Goal: Information Seeking & Learning: Learn about a topic

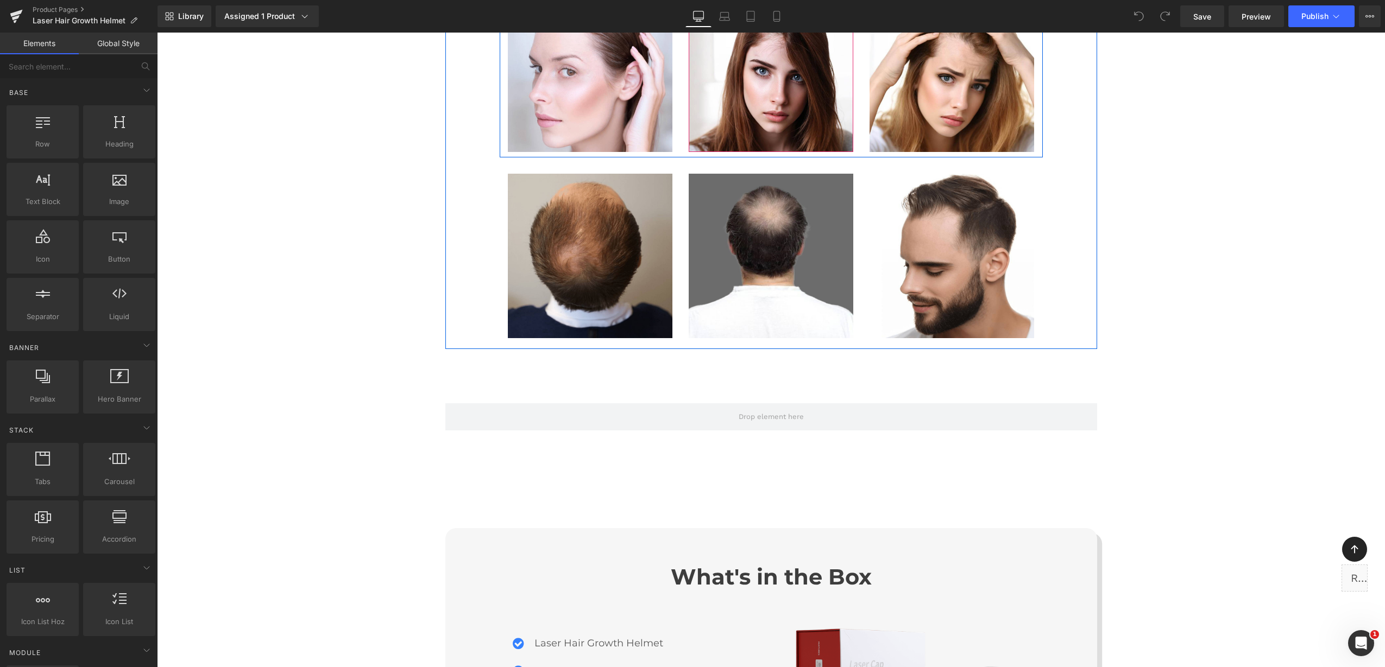
scroll to position [6662, 0]
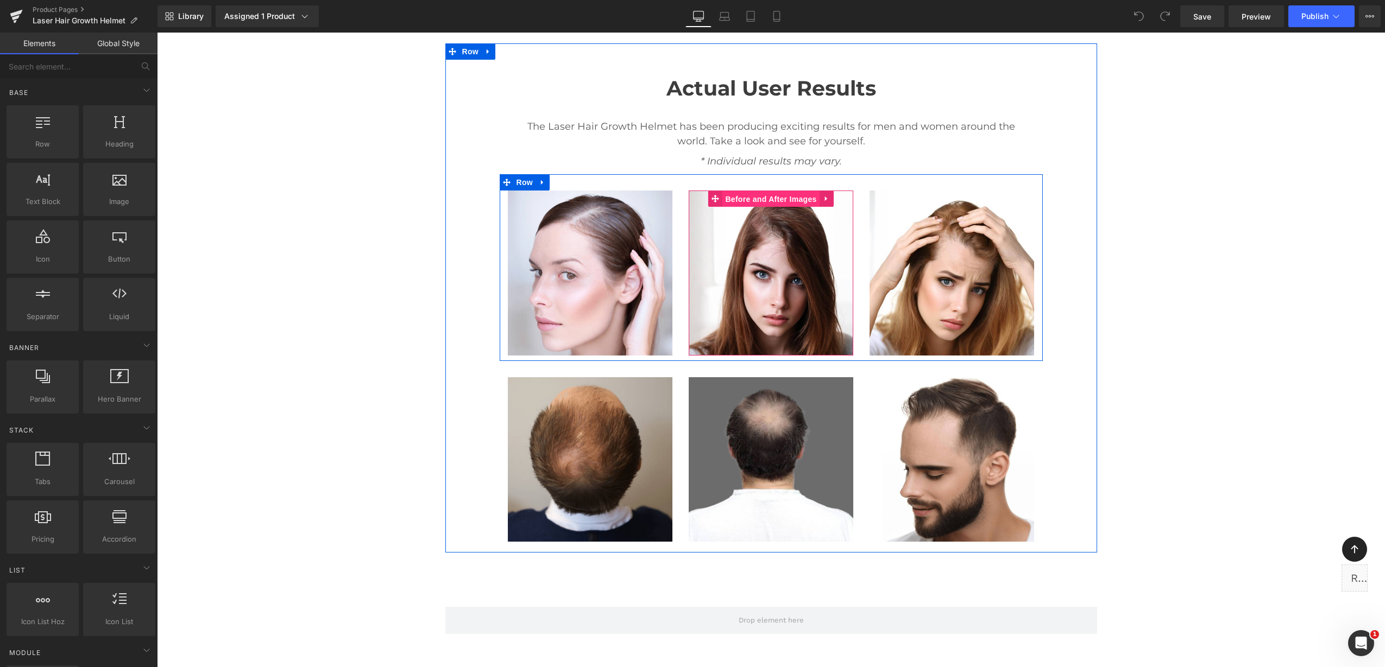
drag, startPoint x: 752, startPoint y: 190, endPoint x: 718, endPoint y: 47, distance: 146.9
click at [752, 191] on span "Before and After Images" at bounding box center [770, 199] width 97 height 16
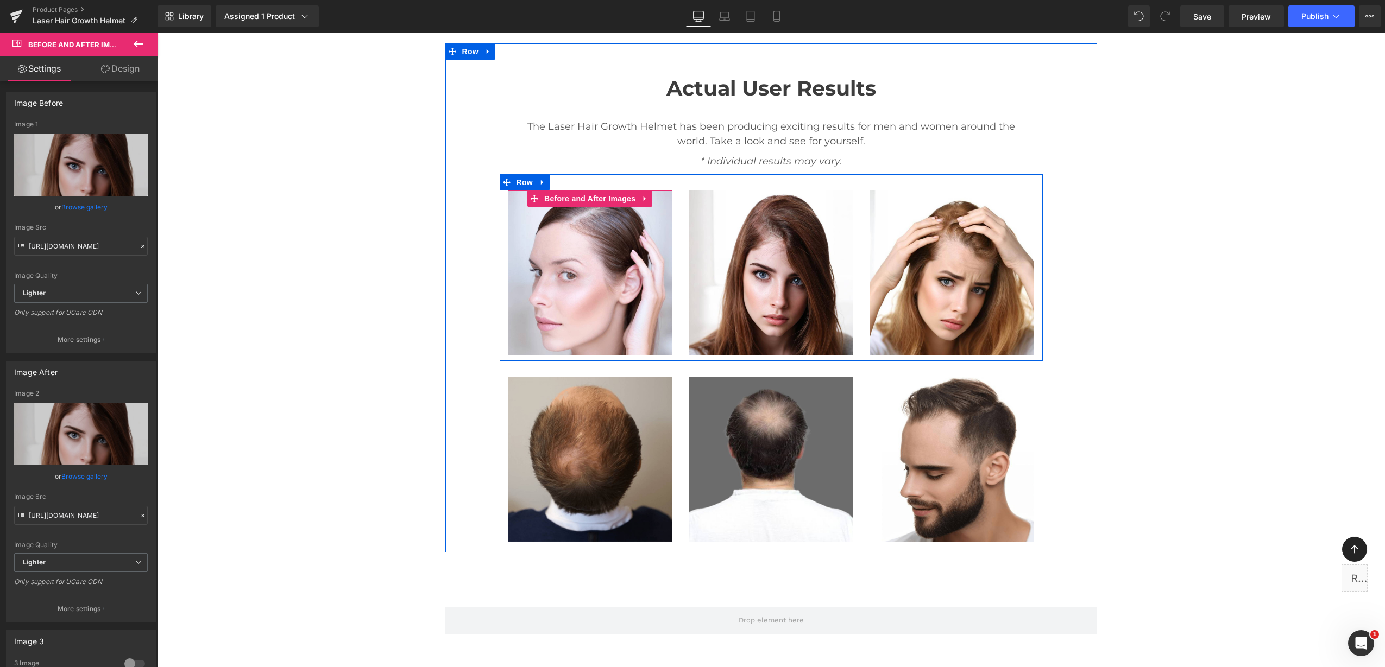
click at [557, 265] on img at bounding box center [590, 273] width 165 height 165
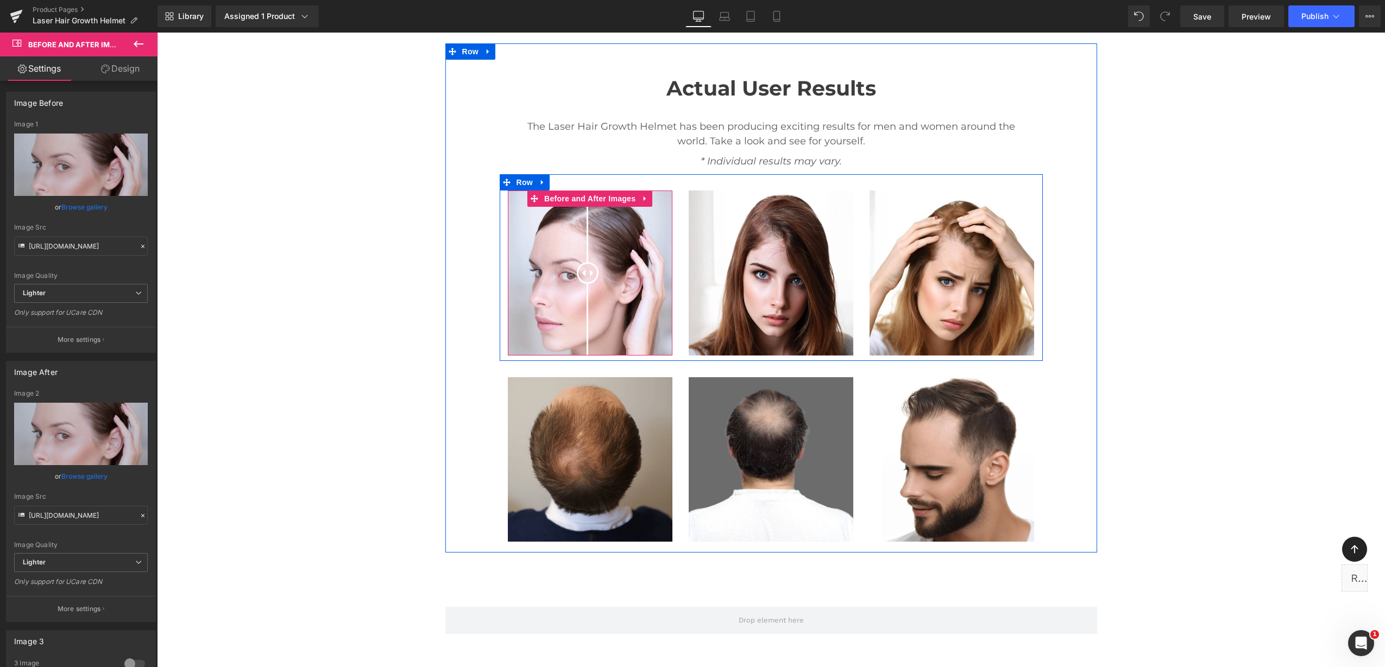
drag, startPoint x: 557, startPoint y: 265, endPoint x: 582, endPoint y: 260, distance: 26.0
click at [582, 260] on div at bounding box center [590, 273] width 165 height 165
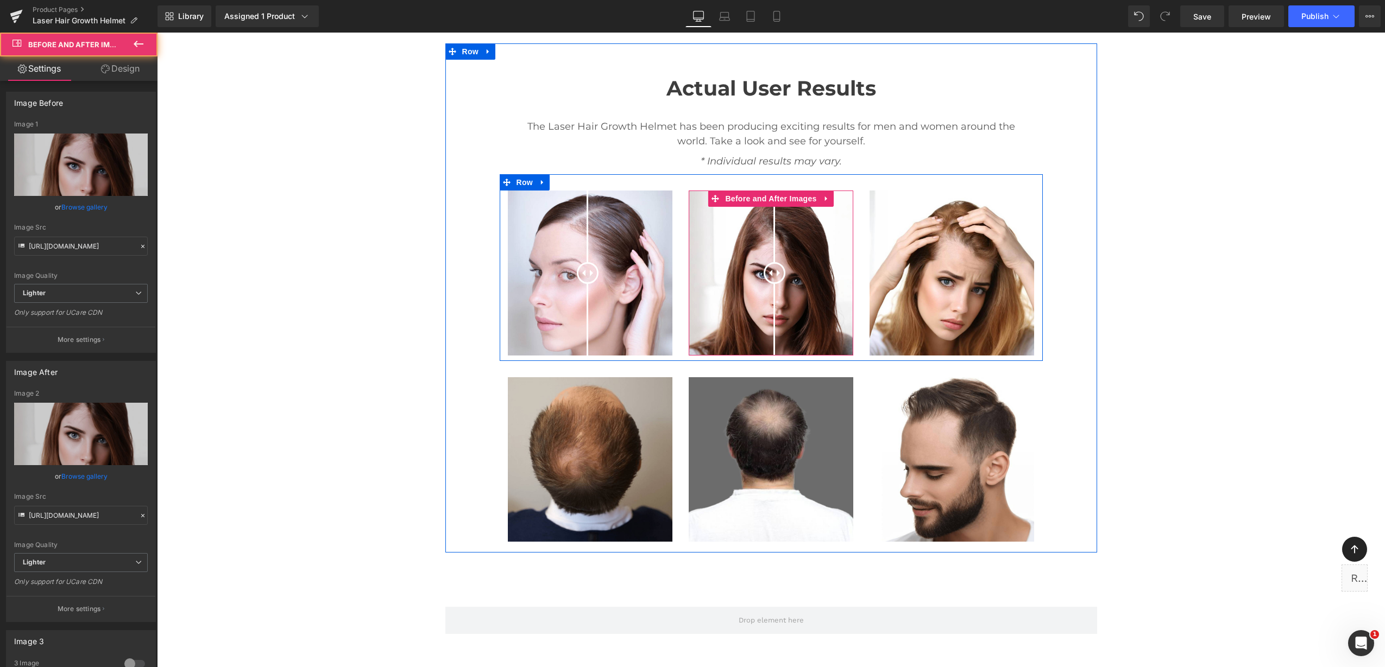
click at [769, 273] on div at bounding box center [771, 273] width 165 height 165
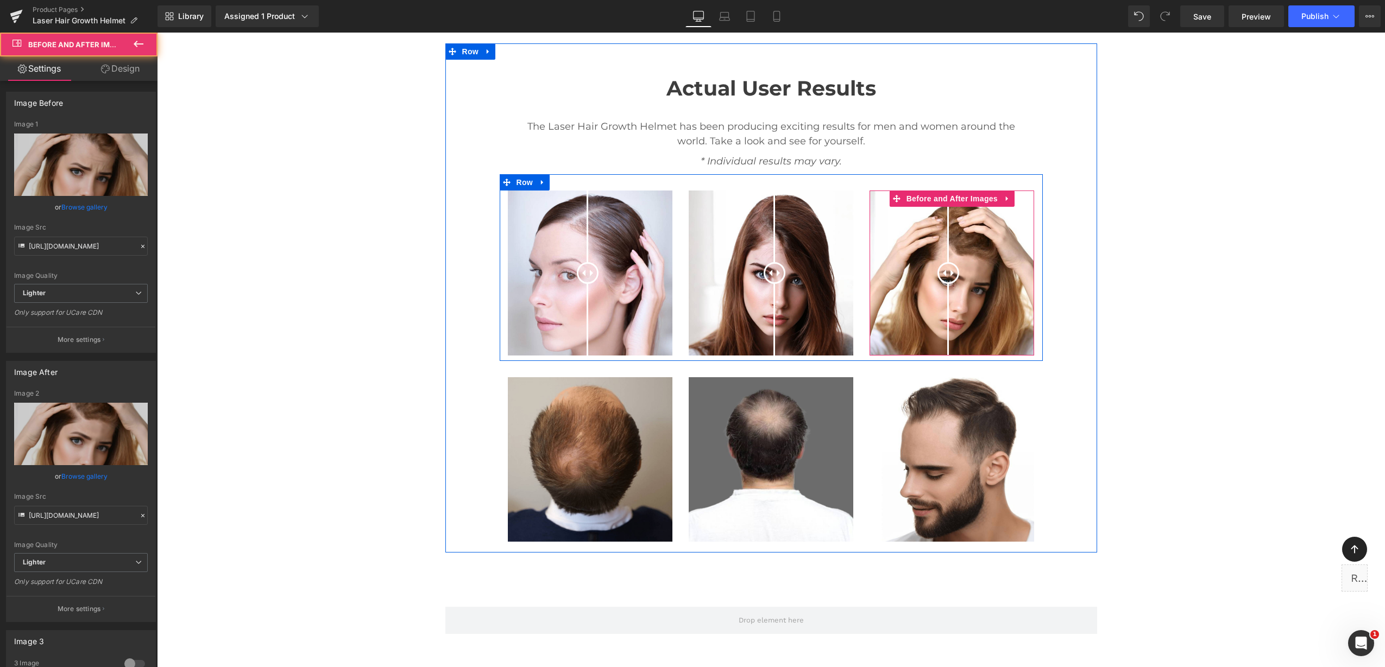
drag, startPoint x: 939, startPoint y: 280, endPoint x: 950, endPoint y: 282, distance: 11.1
click at [950, 282] on div at bounding box center [951, 273] width 165 height 165
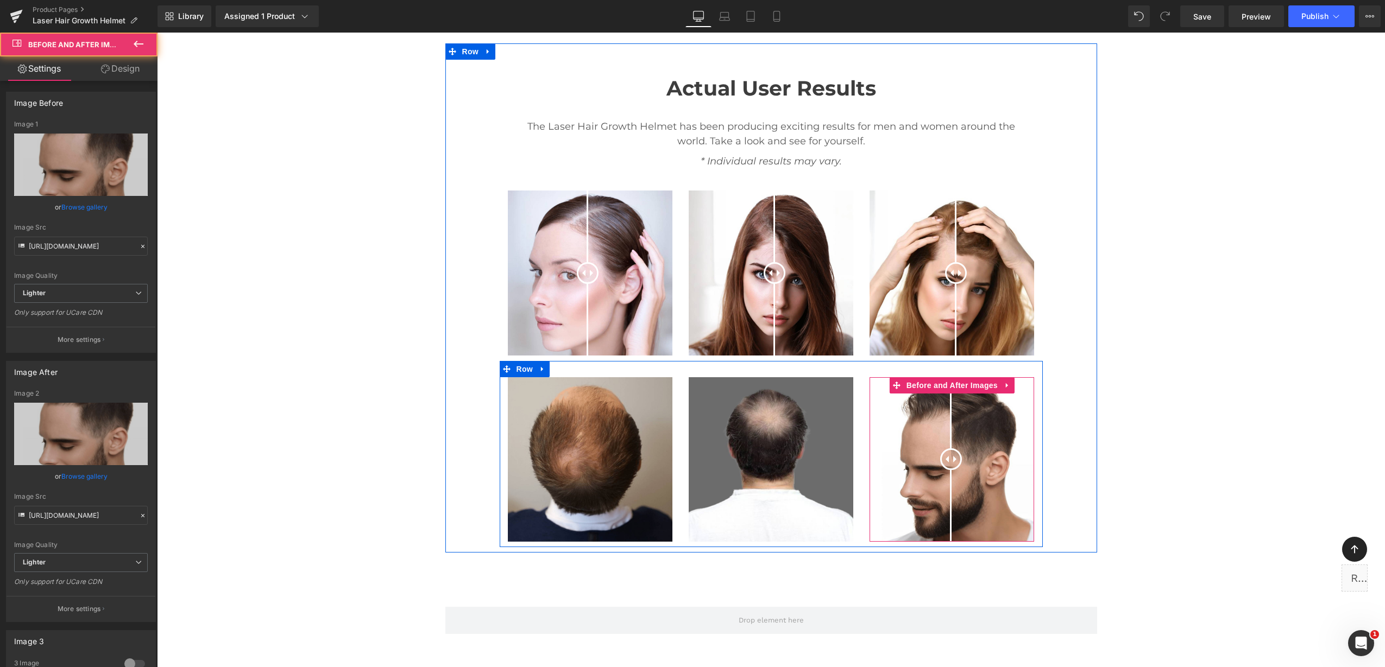
drag, startPoint x: 943, startPoint y: 474, endPoint x: 950, endPoint y: 474, distance: 6.5
click at [950, 474] on div at bounding box center [951, 459] width 165 height 165
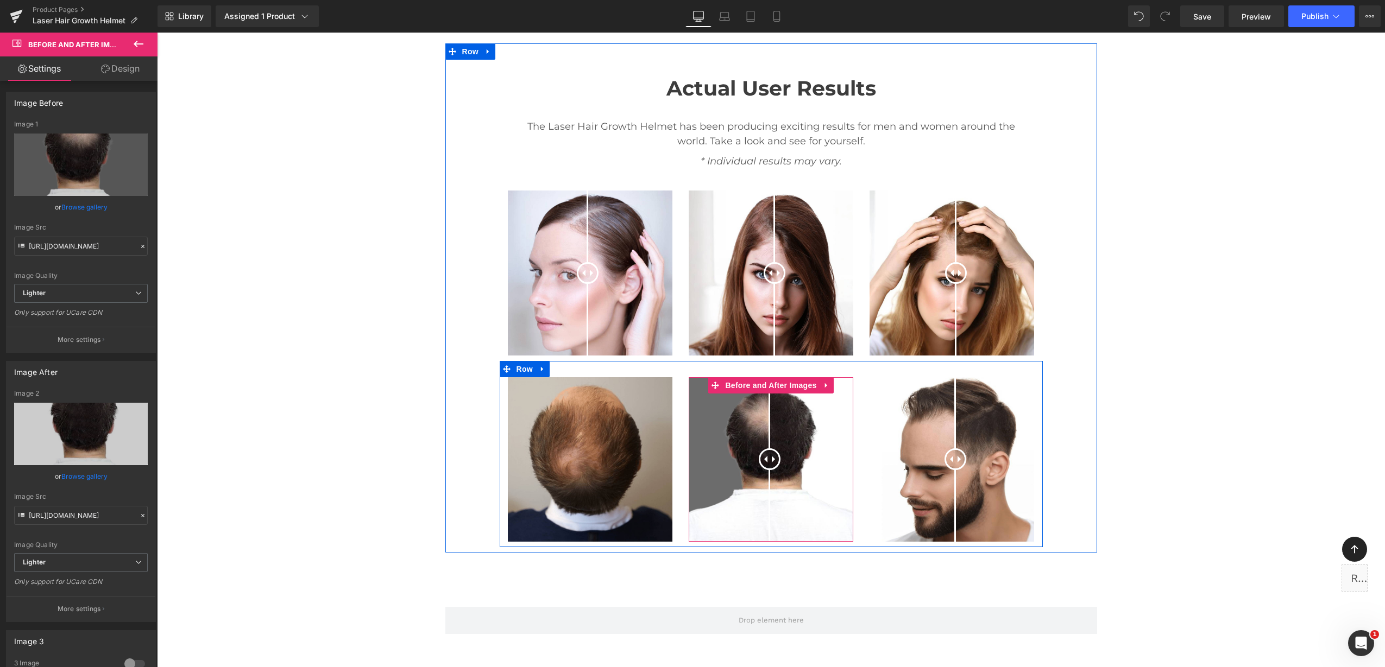
drag, startPoint x: 734, startPoint y: 462, endPoint x: 764, endPoint y: 472, distance: 31.4
click at [764, 472] on div at bounding box center [771, 459] width 165 height 165
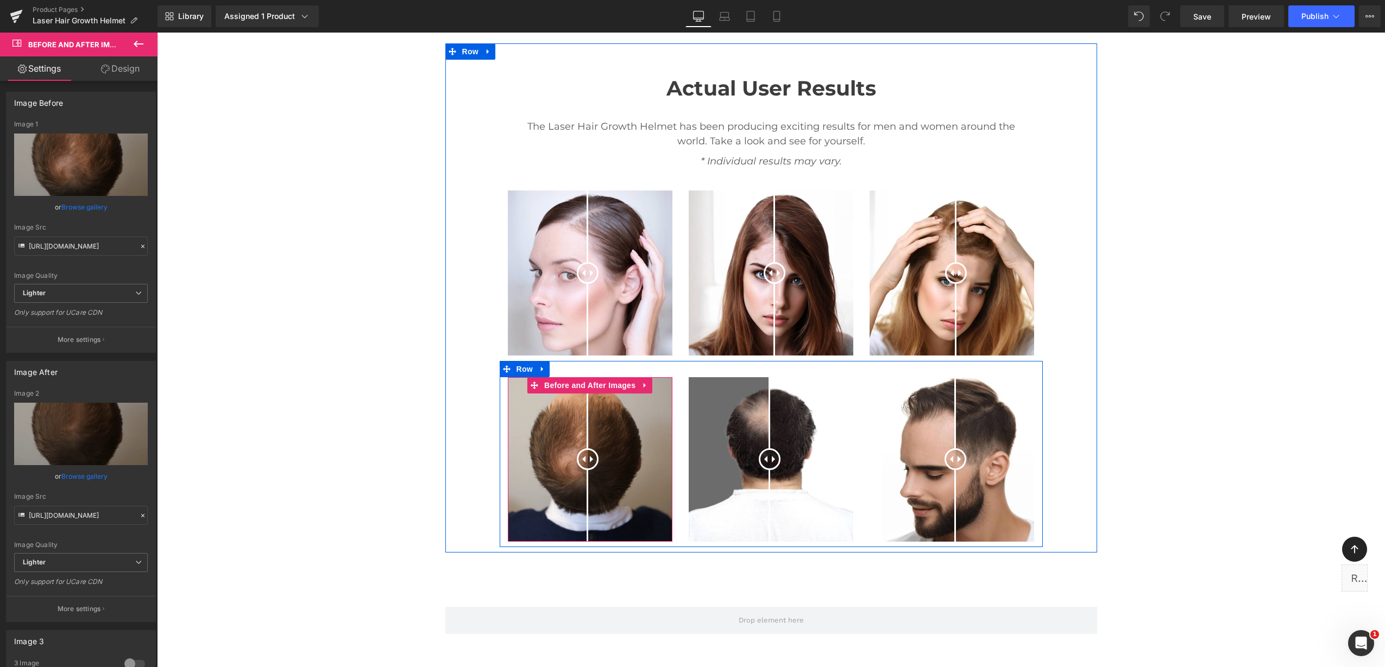
click at [582, 447] on div at bounding box center [590, 459] width 165 height 165
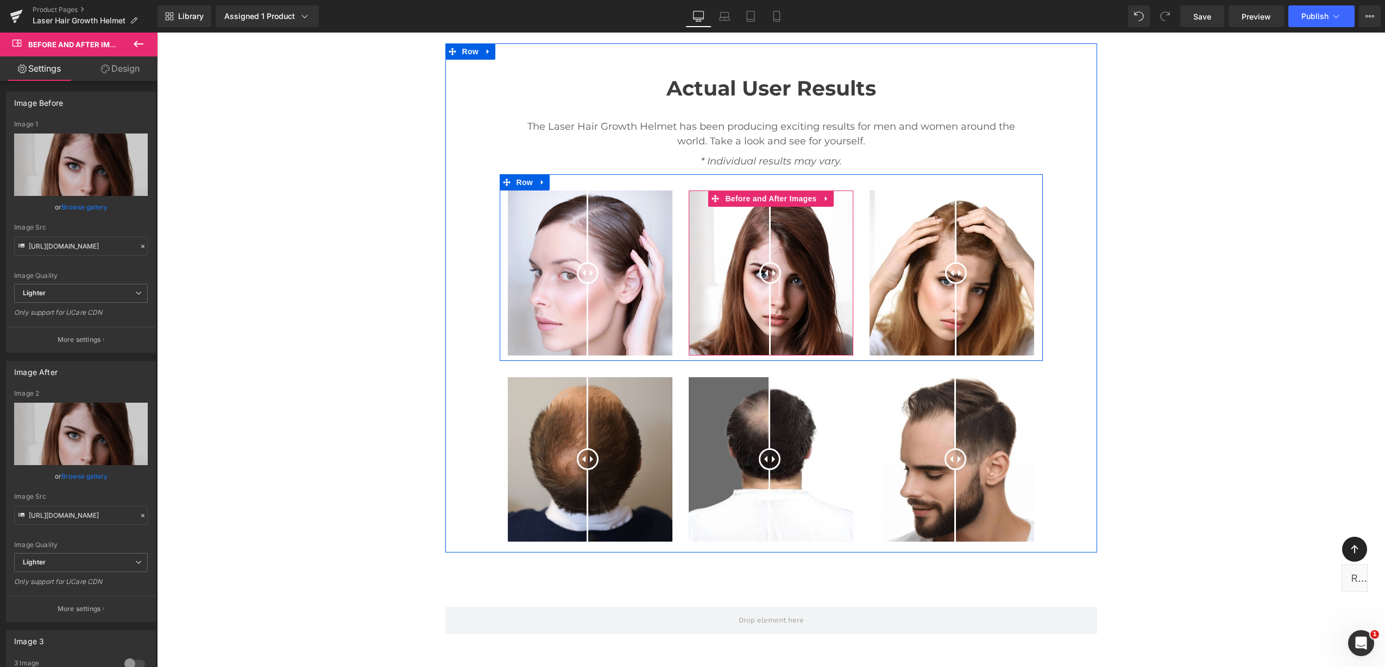
drag, startPoint x: 771, startPoint y: 289, endPoint x: 791, endPoint y: 300, distance: 22.6
click at [765, 292] on div at bounding box center [771, 273] width 165 height 165
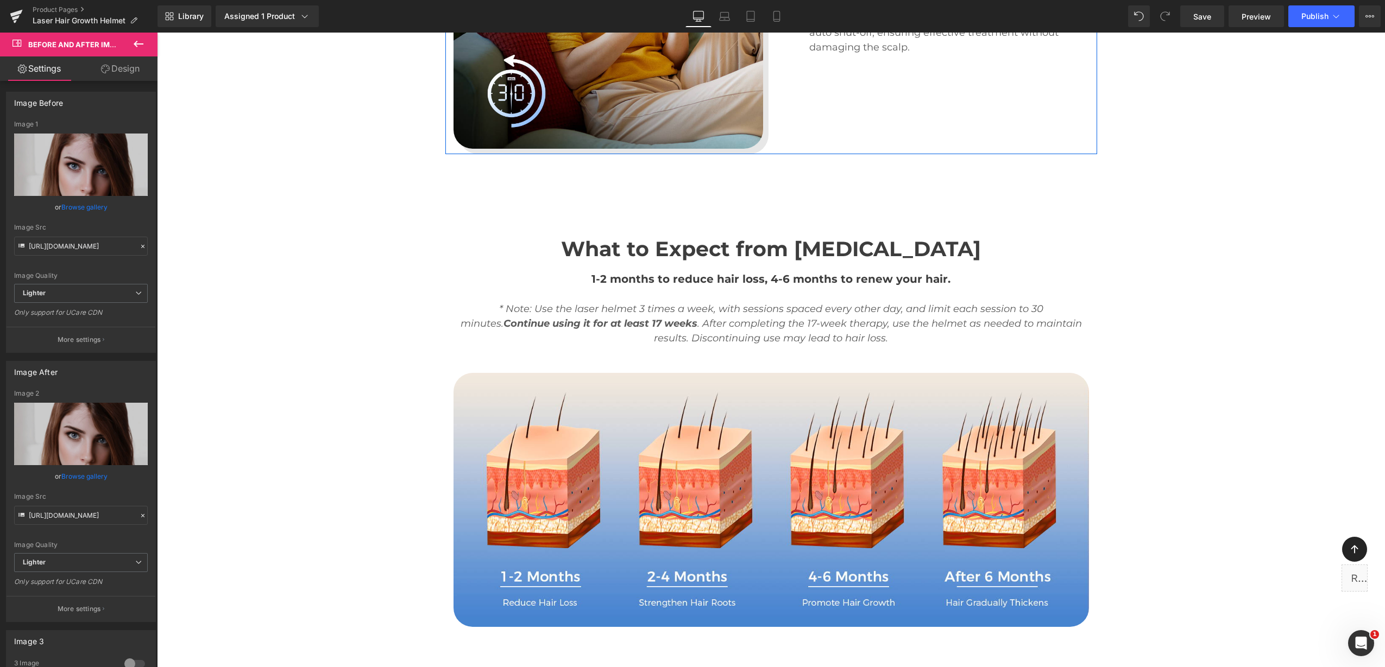
scroll to position [4219, 0]
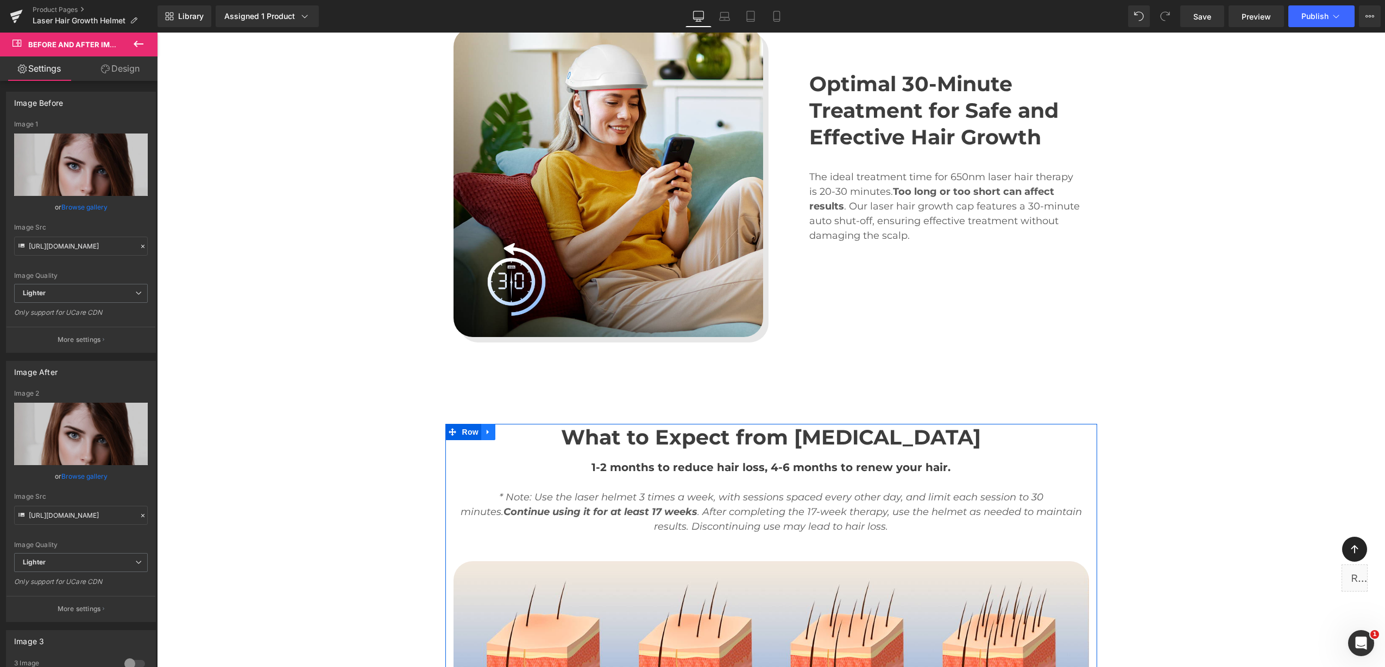
click at [488, 431] on link at bounding box center [488, 432] width 14 height 16
click at [498, 433] on icon at bounding box center [502, 432] width 8 height 8
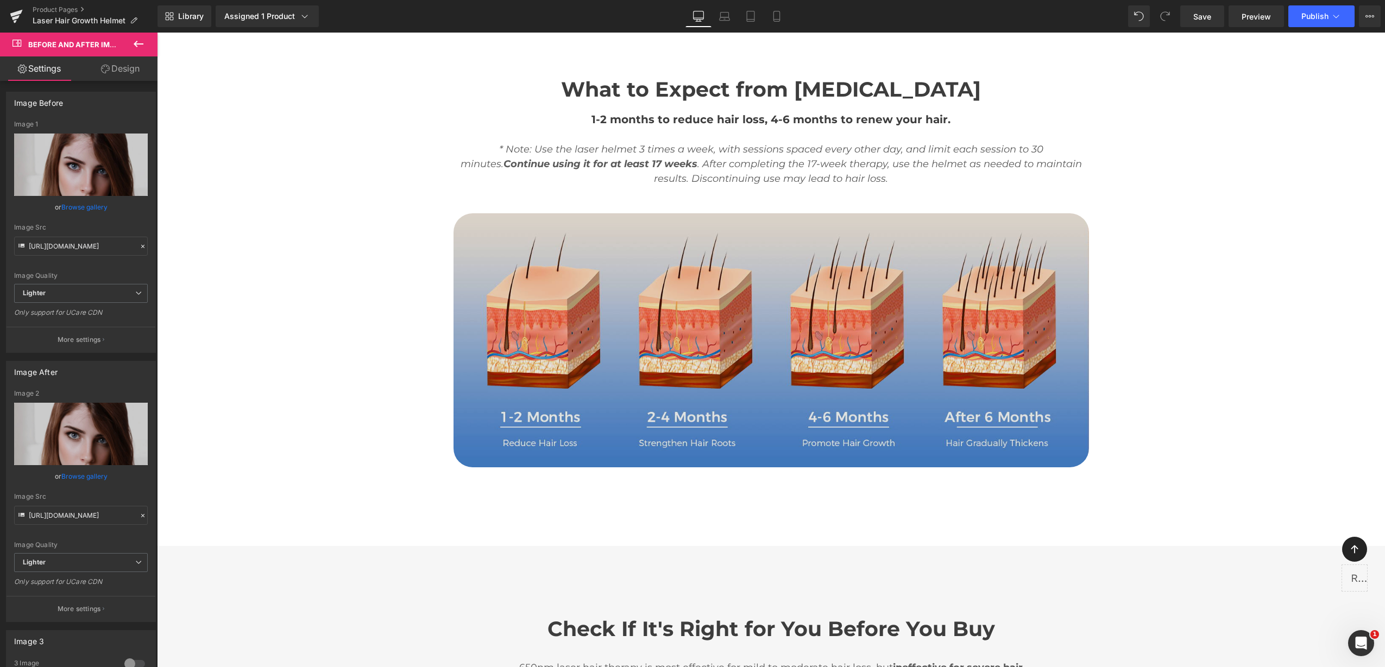
scroll to position [4442, 0]
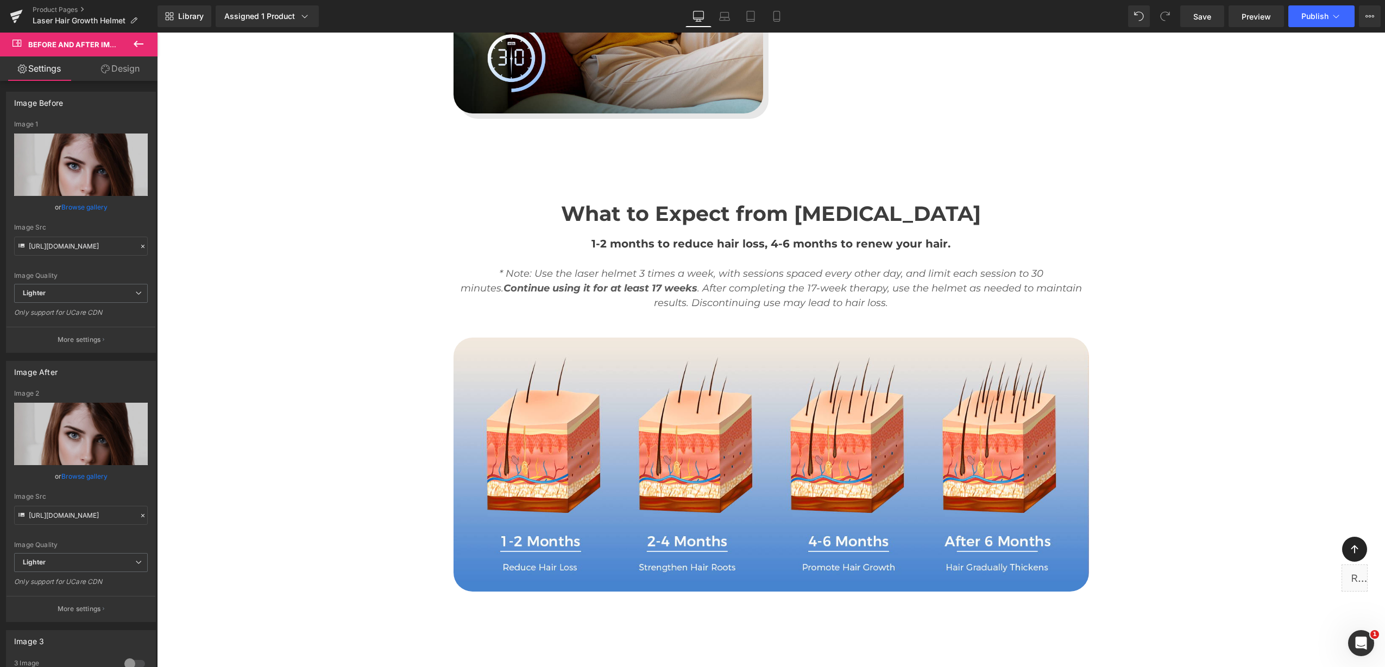
click at [658, 209] on span "What to Expect from [MEDICAL_DATA]" at bounding box center [771, 214] width 420 height 26
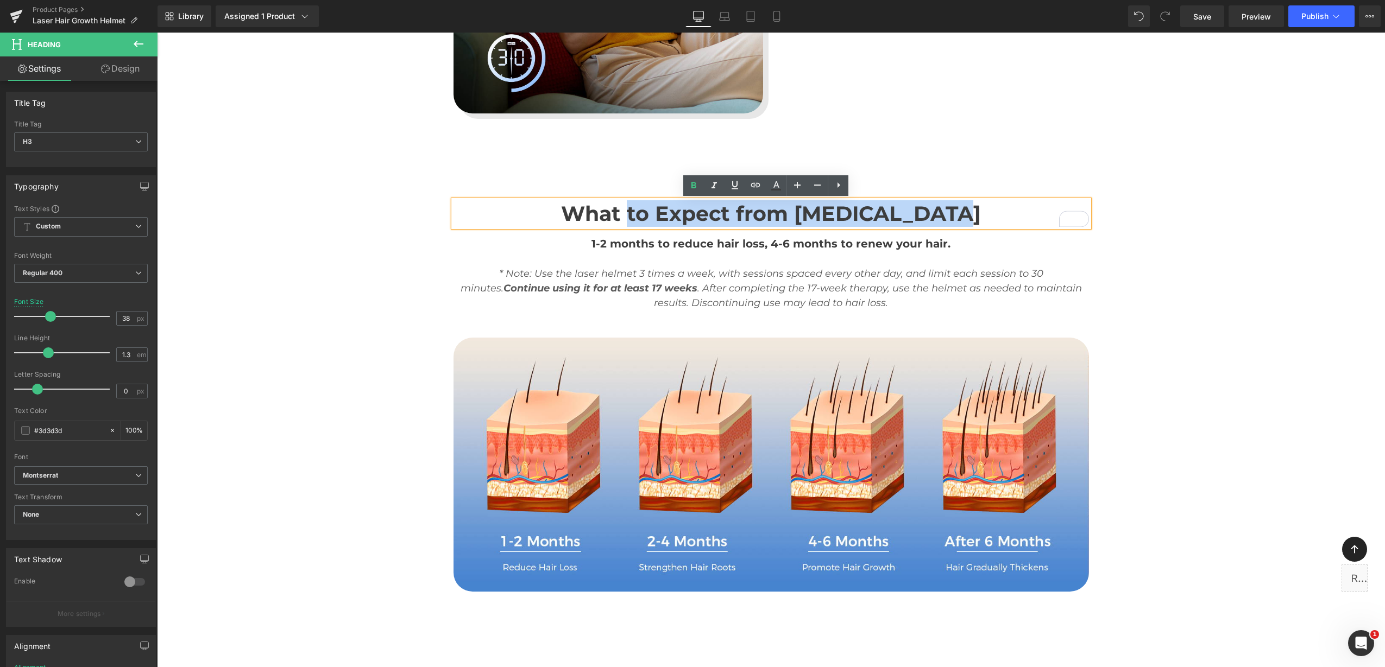
drag, startPoint x: 641, startPoint y: 213, endPoint x: 955, endPoint y: 209, distance: 313.9
click at [955, 209] on span "What to Expect from [MEDICAL_DATA]" at bounding box center [771, 214] width 420 height 26
